Goal: Task Accomplishment & Management: Manage account settings

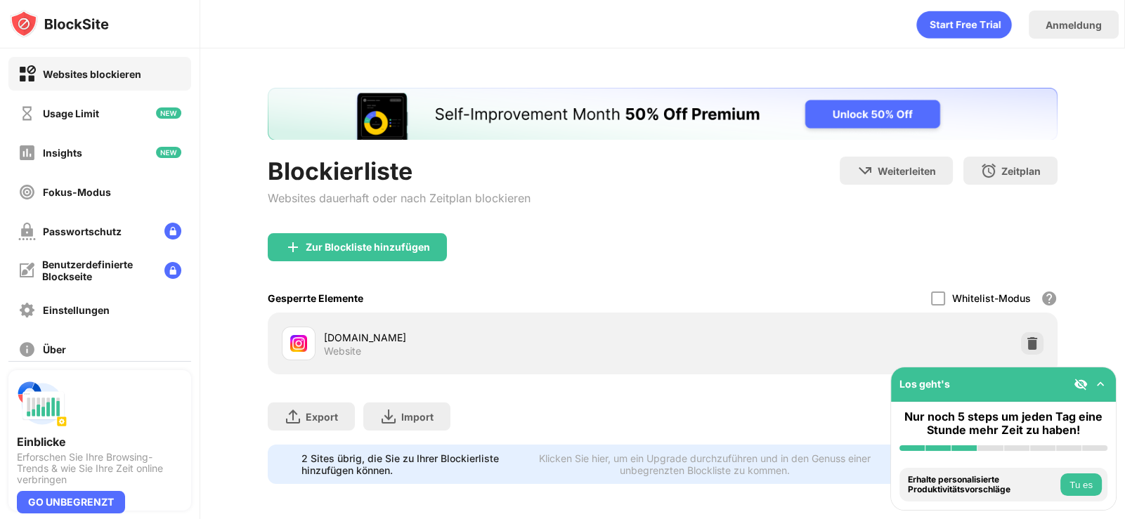
click at [769, 183] on div "Blockierliste Websites dauerhaft oder nach Zeitplan blockieren Weiterleiten Hie…" at bounding box center [663, 195] width 790 height 77
click at [1033, 344] on div "instagram.com Website" at bounding box center [662, 343] width 773 height 45
click at [1030, 343] on div at bounding box center [1032, 343] width 22 height 22
